Goal: Book appointment/travel/reservation

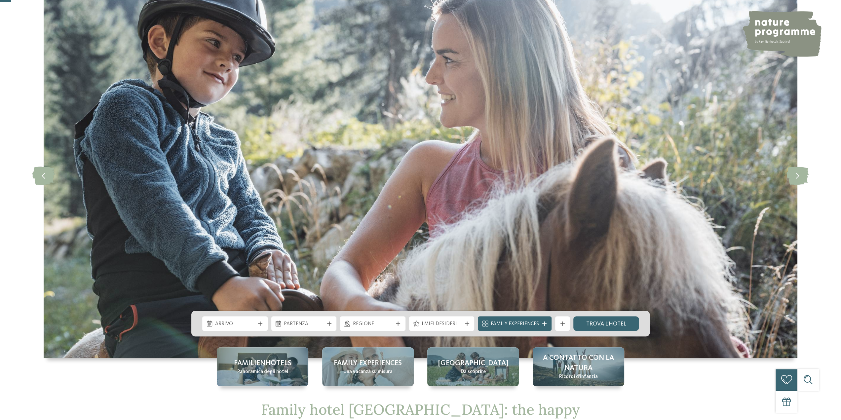
scroll to position [132, 0]
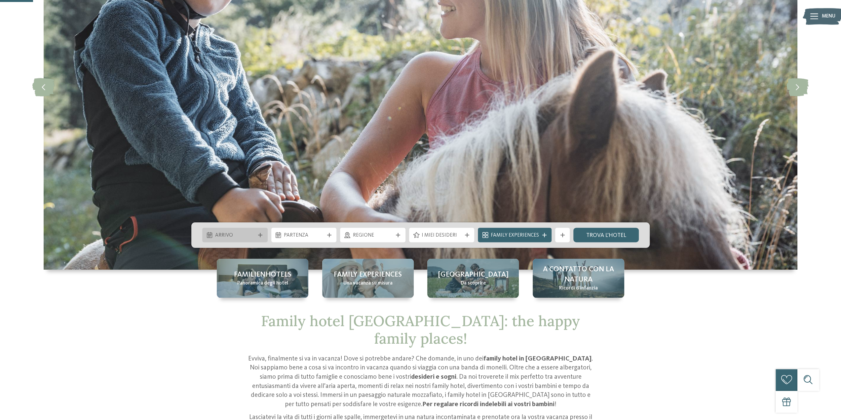
click at [229, 232] on span "Arrivo" at bounding box center [235, 235] width 40 height 7
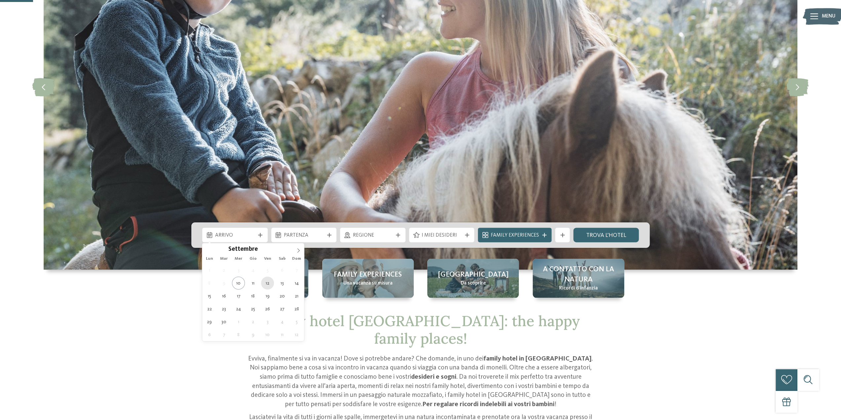
type div "12.09.2025"
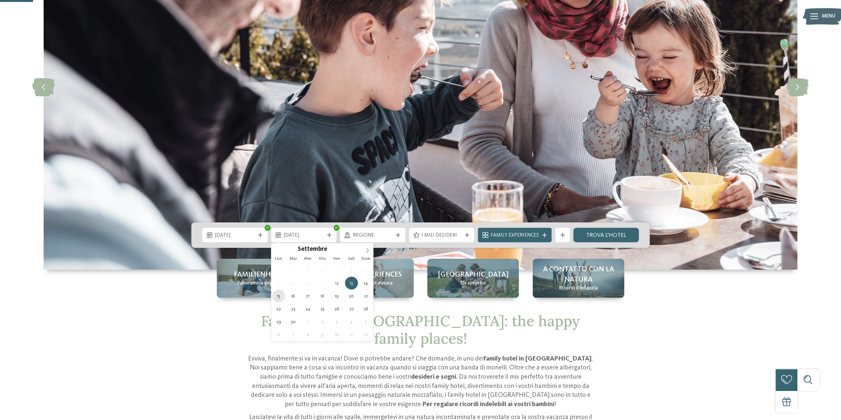
type div "15.09.2025"
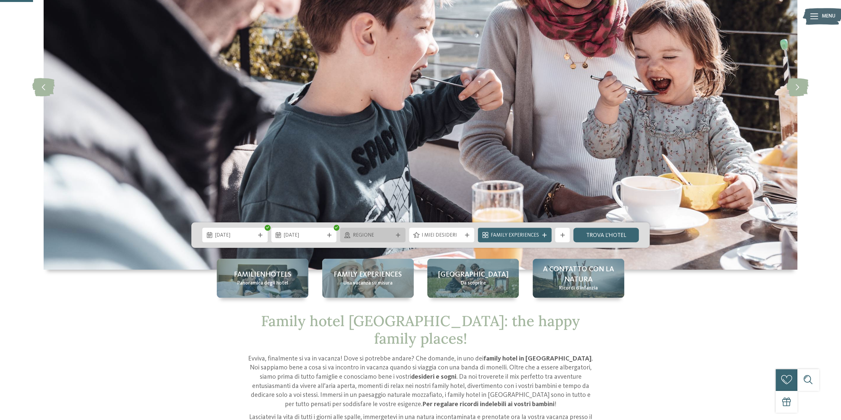
click at [397, 233] on div at bounding box center [398, 235] width 7 height 4
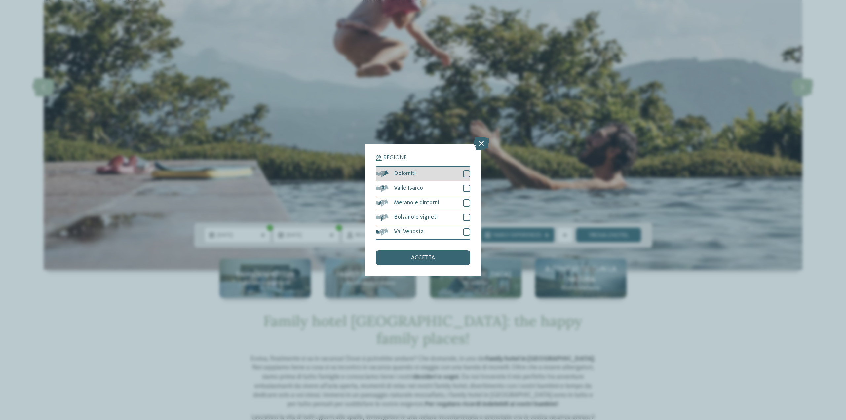
click at [467, 173] on div at bounding box center [466, 173] width 7 height 7
click at [464, 219] on div at bounding box center [466, 217] width 7 height 7
click at [465, 232] on div at bounding box center [466, 231] width 7 height 7
click at [428, 259] on span "accetta" at bounding box center [423, 258] width 24 height 6
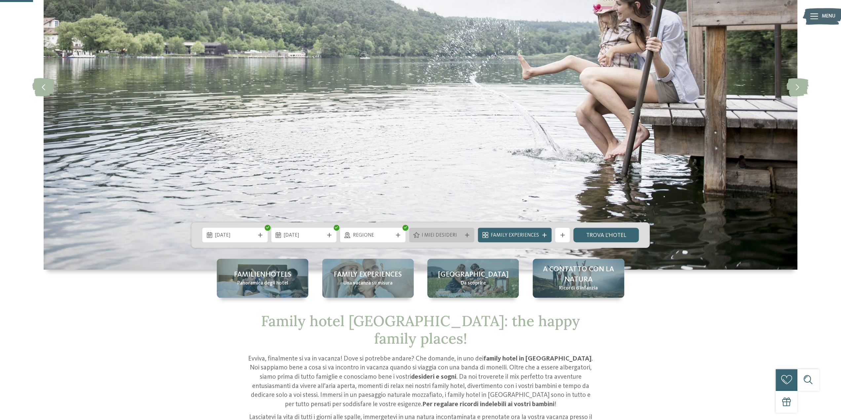
click at [469, 236] on icon at bounding box center [467, 235] width 4 height 4
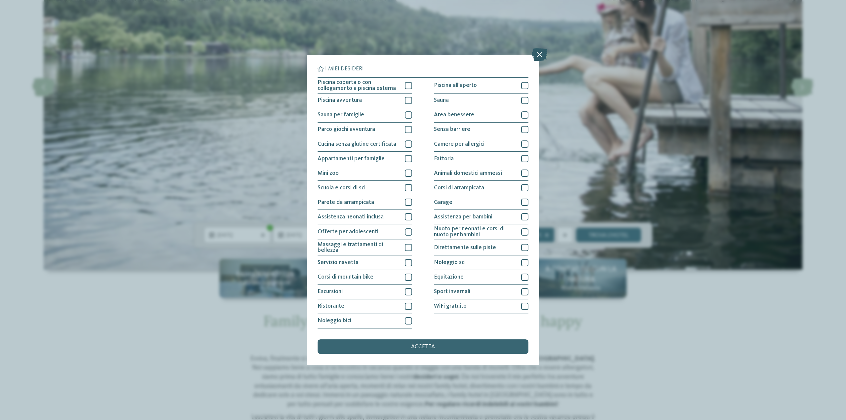
click at [536, 57] on icon at bounding box center [540, 55] width 16 height 13
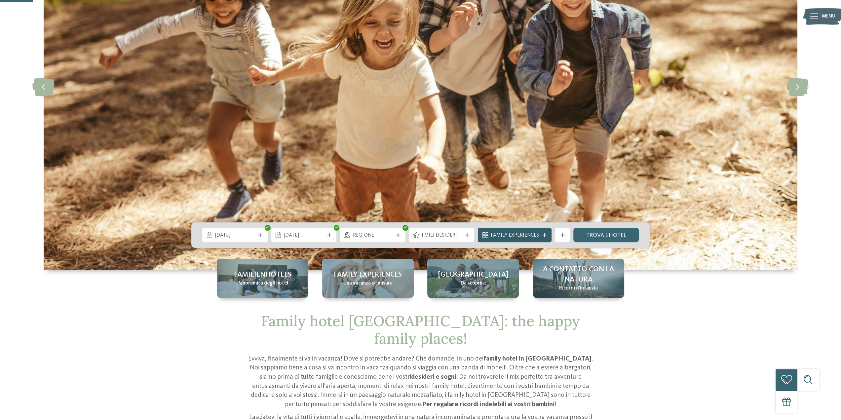
click at [545, 236] on icon at bounding box center [544, 235] width 4 height 4
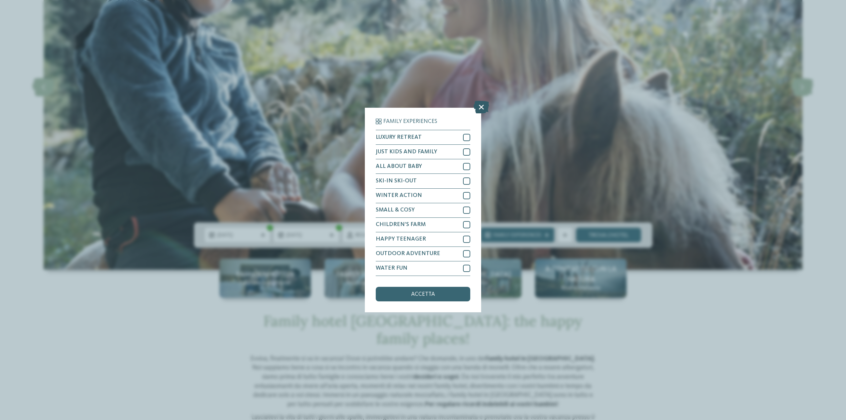
click at [479, 108] on icon at bounding box center [482, 107] width 16 height 13
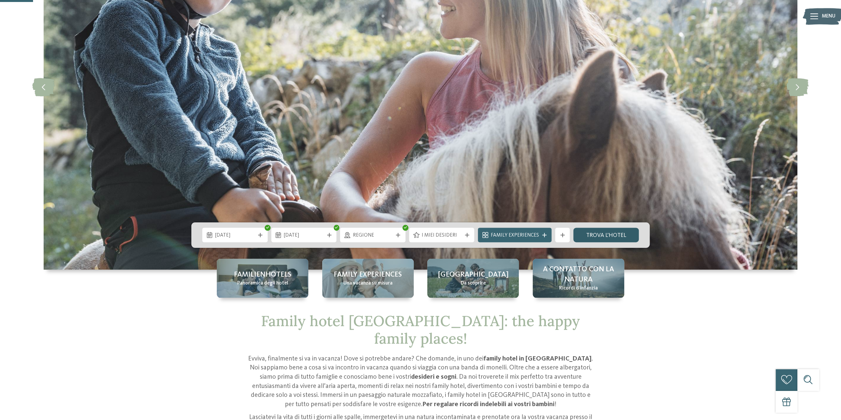
click at [598, 238] on link "trova l’hotel" at bounding box center [606, 235] width 65 height 15
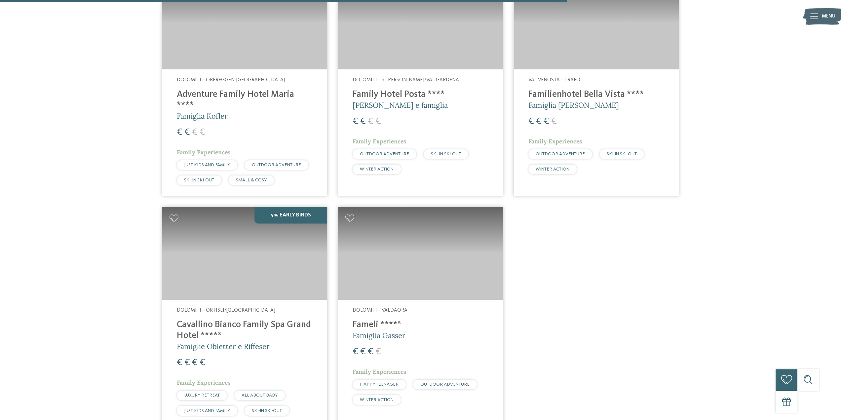
scroll to position [856, 0]
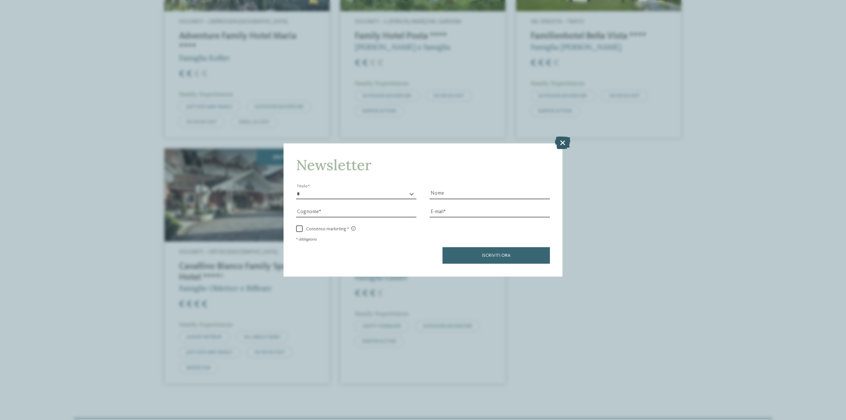
click at [562, 144] on icon at bounding box center [563, 143] width 16 height 13
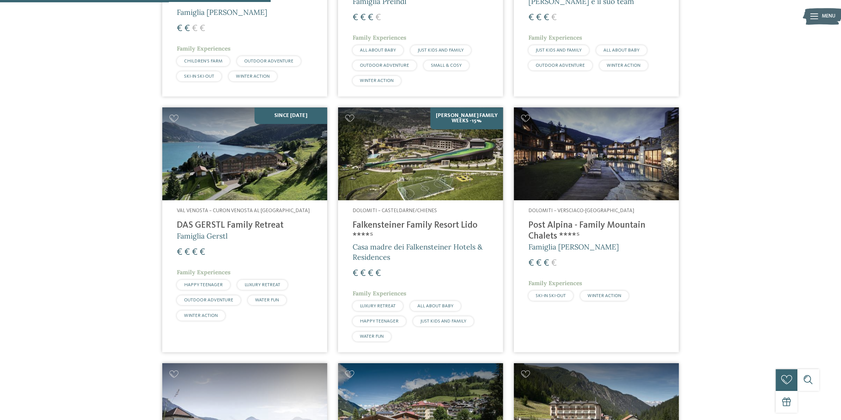
scroll to position [393, 0]
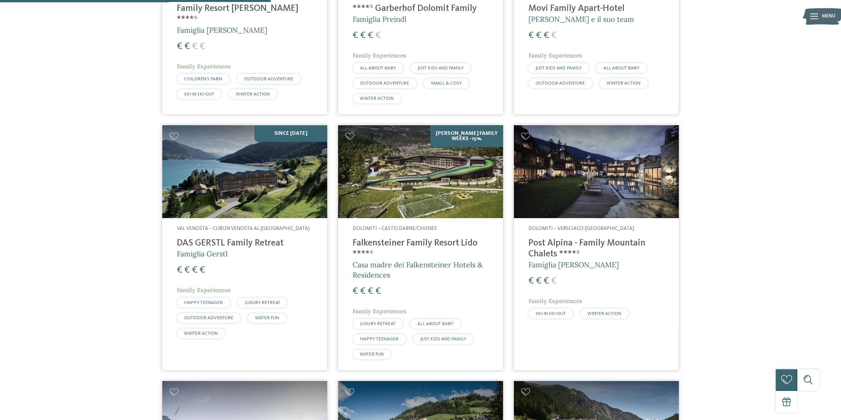
click at [608, 190] on img at bounding box center [596, 171] width 165 height 93
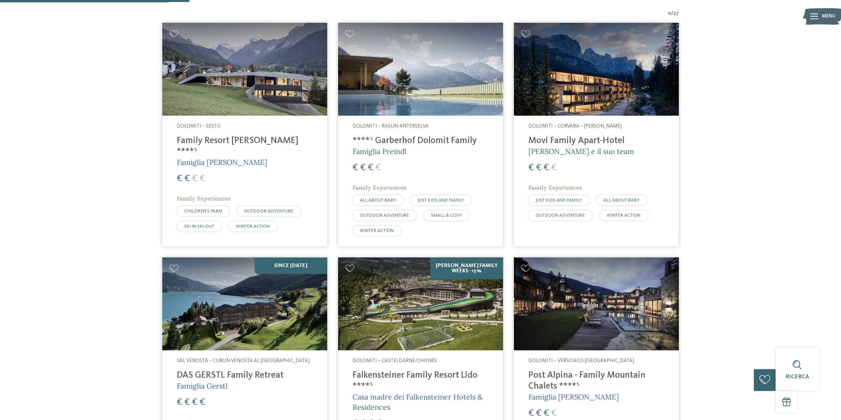
scroll to position [261, 0]
click at [393, 140] on h4 "****ˢ Garberhof Dolomit Family" at bounding box center [421, 141] width 136 height 11
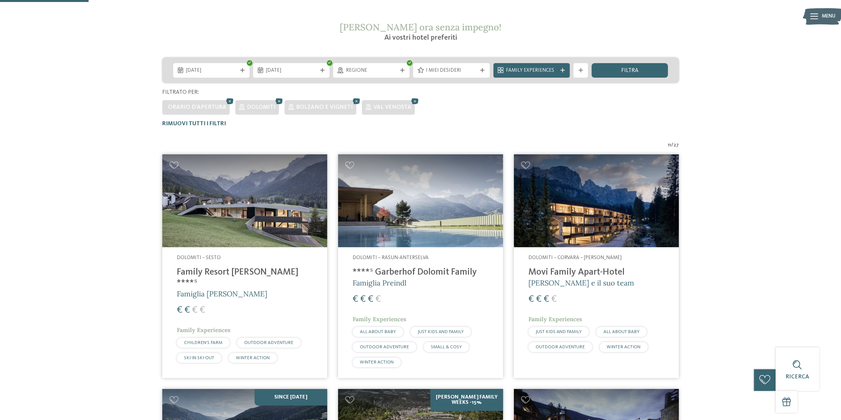
scroll to position [129, 0]
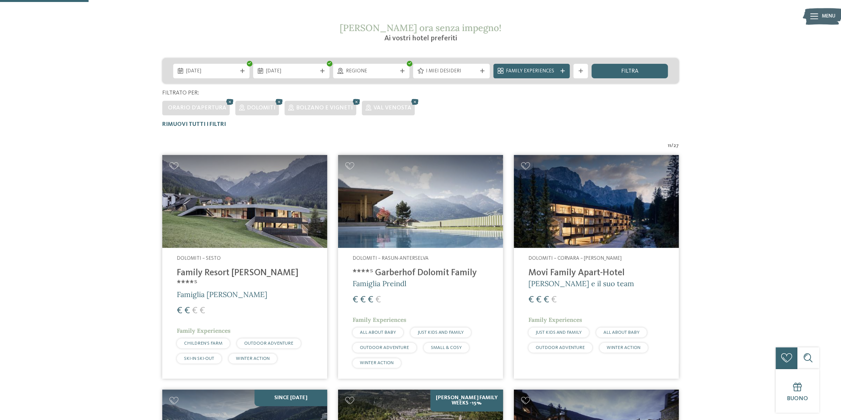
click at [235, 275] on h4 "Family Resort Rainer ****ˢ" at bounding box center [245, 279] width 136 height 22
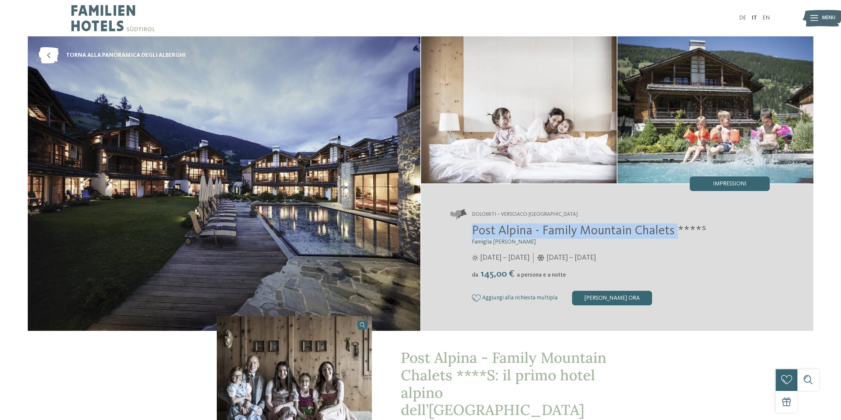
drag, startPoint x: 475, startPoint y: 232, endPoint x: 674, endPoint y: 227, distance: 199.7
click at [674, 227] on span "Post Alpina - Family Mountain Chalets ****ˢ" at bounding box center [589, 231] width 235 height 13
copy span "Post Alpina - Family Mountain Chalets"
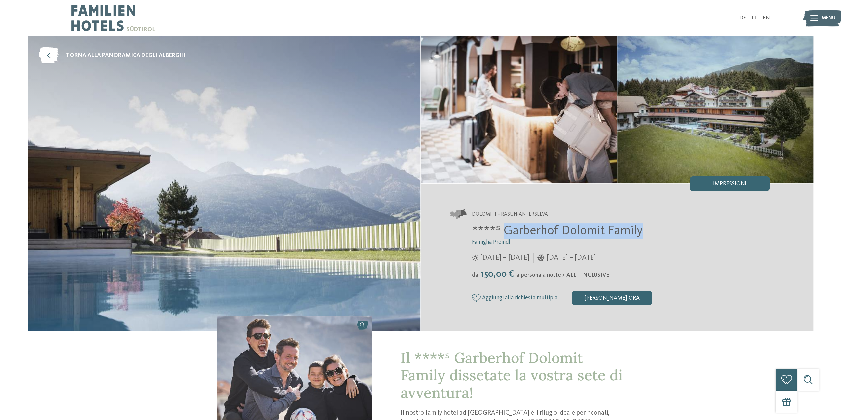
drag, startPoint x: 645, startPoint y: 233, endPoint x: 505, endPoint y: 235, distance: 139.5
click at [505, 235] on h2 "****ˢ Garberhof Dolomit Family" at bounding box center [621, 230] width 298 height 15
copy span "Garberhof Dolomit Family"
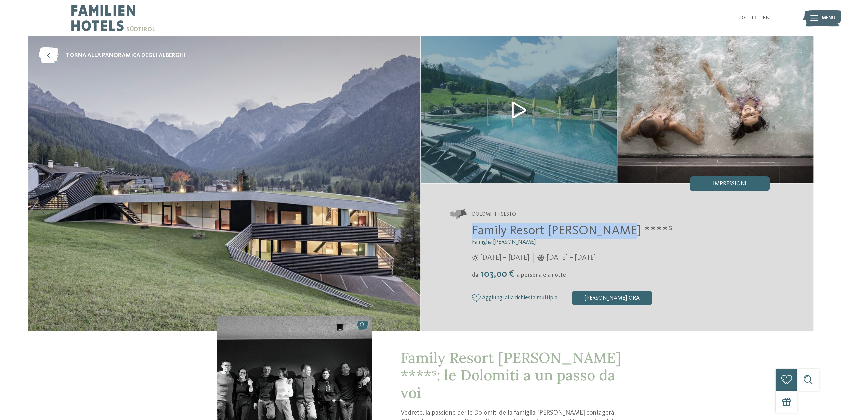
drag, startPoint x: 617, startPoint y: 231, endPoint x: 458, endPoint y: 232, distance: 159.0
click at [458, 232] on div "Family Resort [PERSON_NAME] ****ˢ Famiglia [PERSON_NAME] [DATE] – [DATE] da" at bounding box center [610, 264] width 320 height 82
copy span "Family Resort [PERSON_NAME] ****ˢ"
